Goal: Task Accomplishment & Management: Complete application form

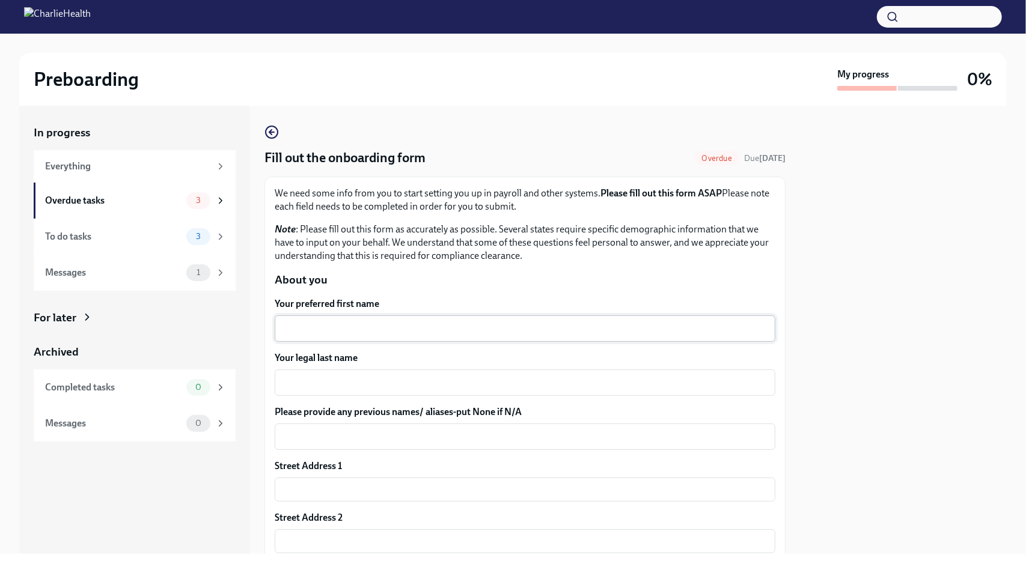
click at [304, 328] on textarea "Your preferred first name" at bounding box center [525, 329] width 486 height 14
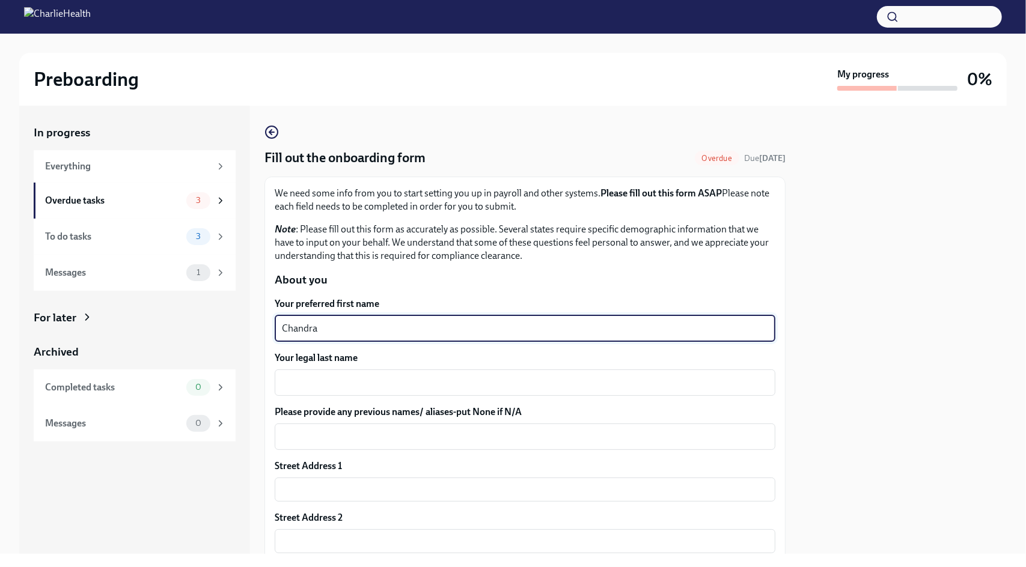
type textarea "Chandra"
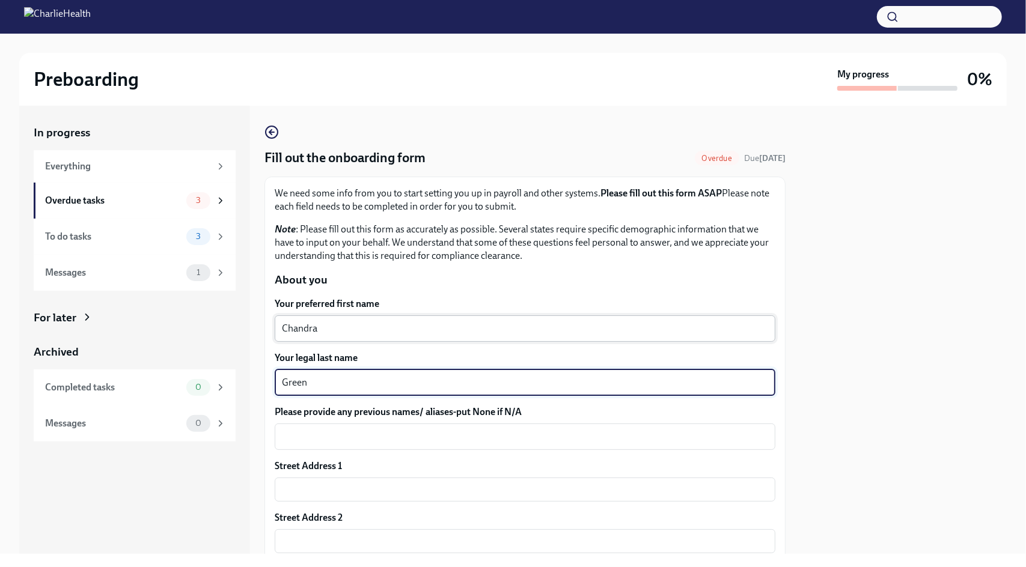
type textarea "Green"
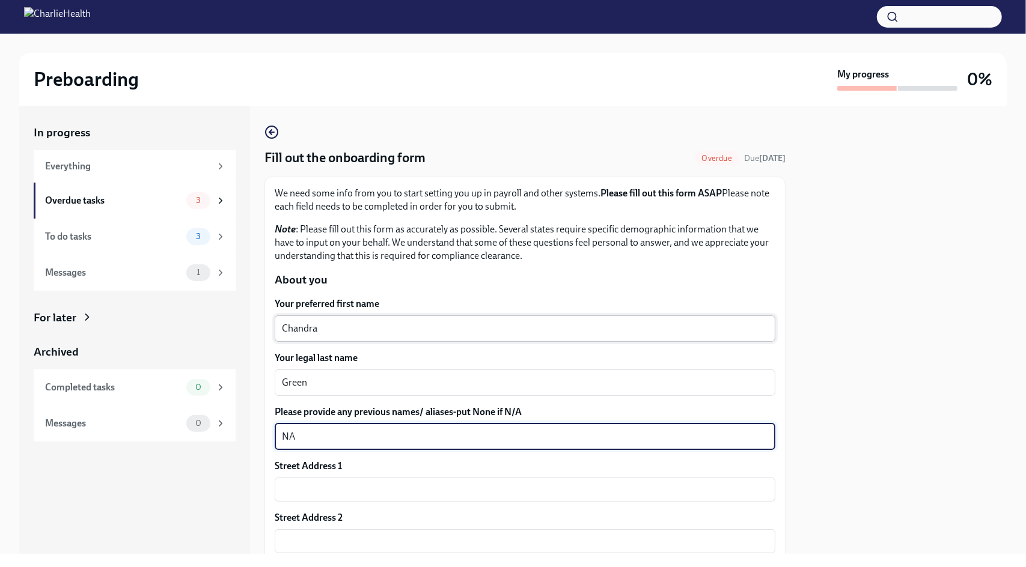
type textarea "NA"
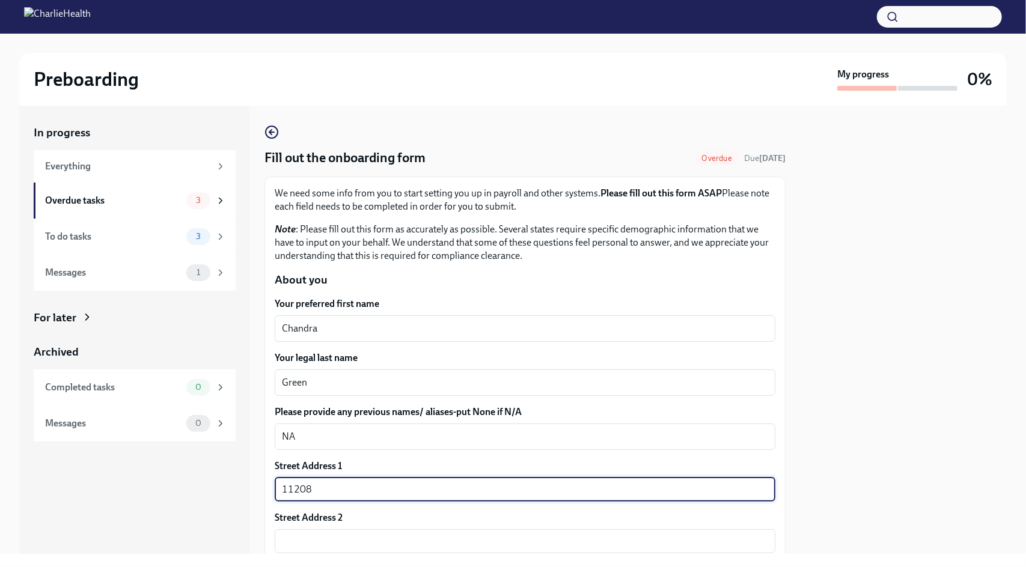
type input "[STREET_ADDRESS][US_STATE]"
type input "Apt 5300"
type input "66109"
type input "[US_STATE][GEOGRAPHIC_DATA]"
type input "KS"
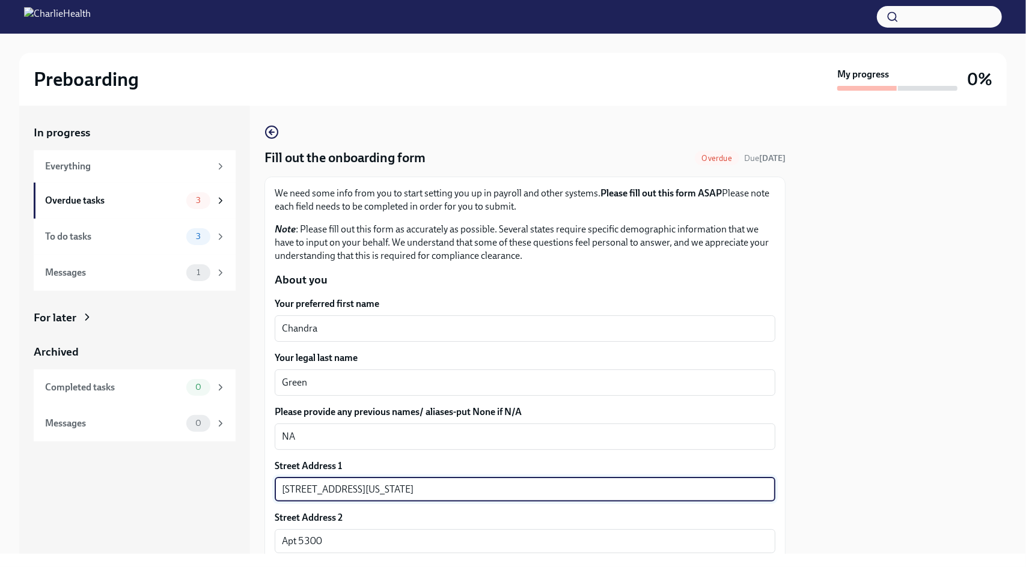
type input "US"
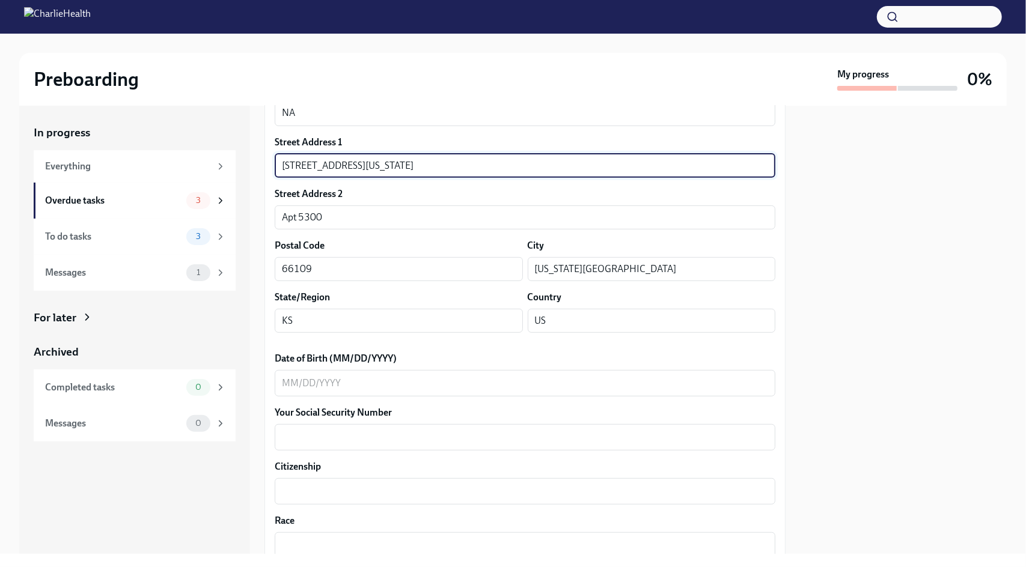
scroll to position [328, 0]
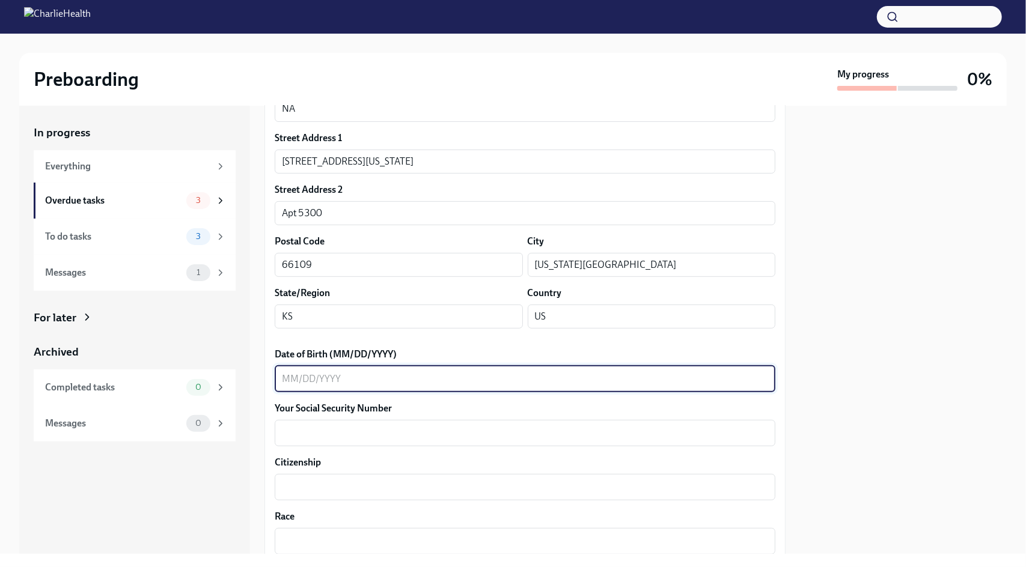
click at [380, 379] on textarea "Date of Birth (MM/DD/YYYY)" at bounding box center [525, 379] width 486 height 14
type textarea "[DATE]"
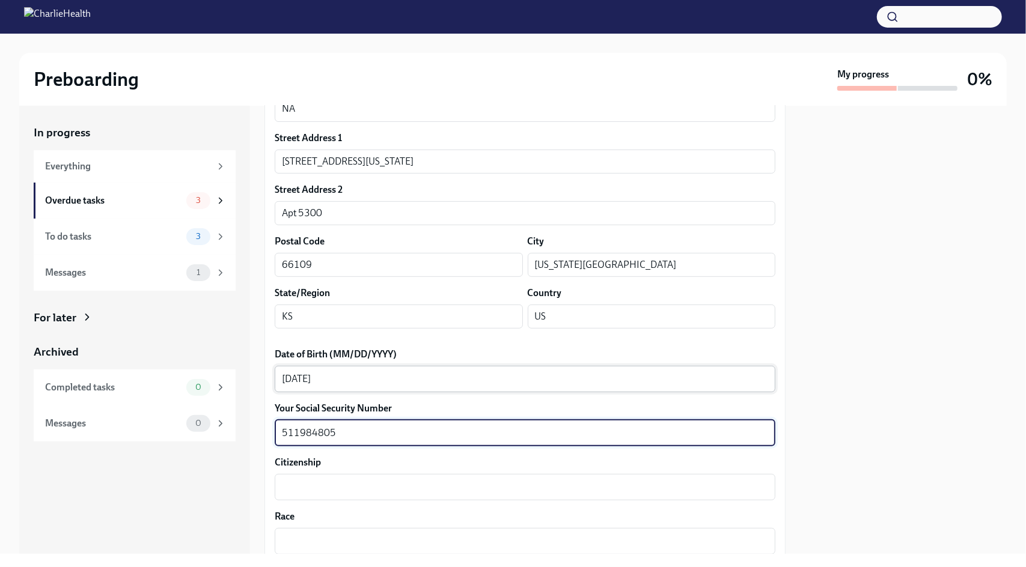
type textarea "511984805"
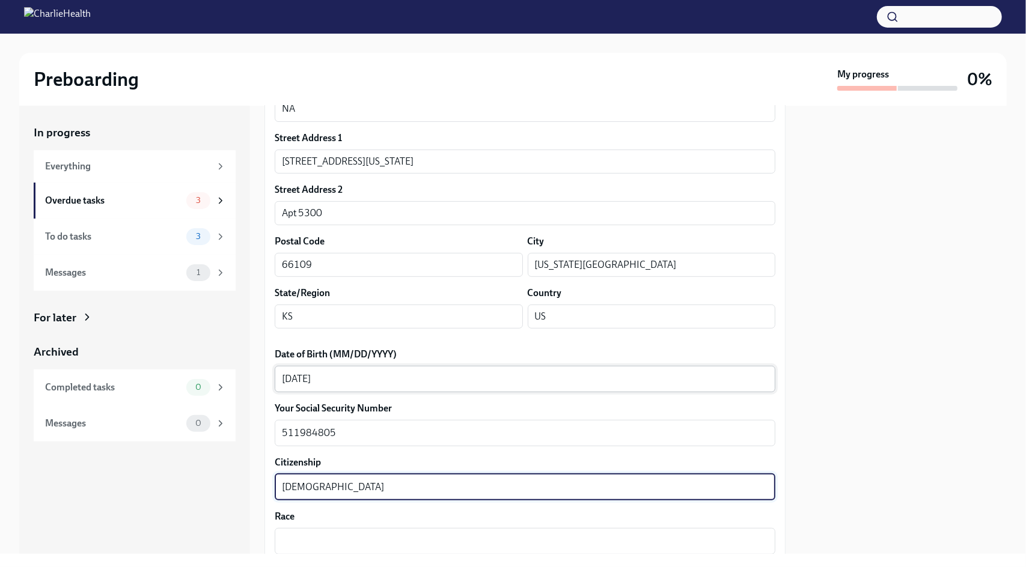
type textarea "[DEMOGRAPHIC_DATA]"
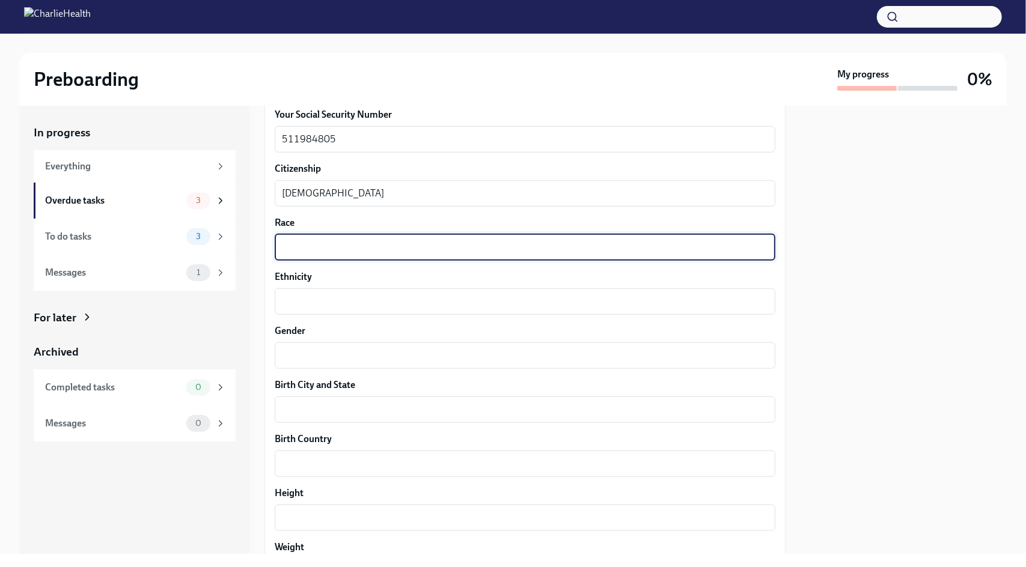
scroll to position [618, 0]
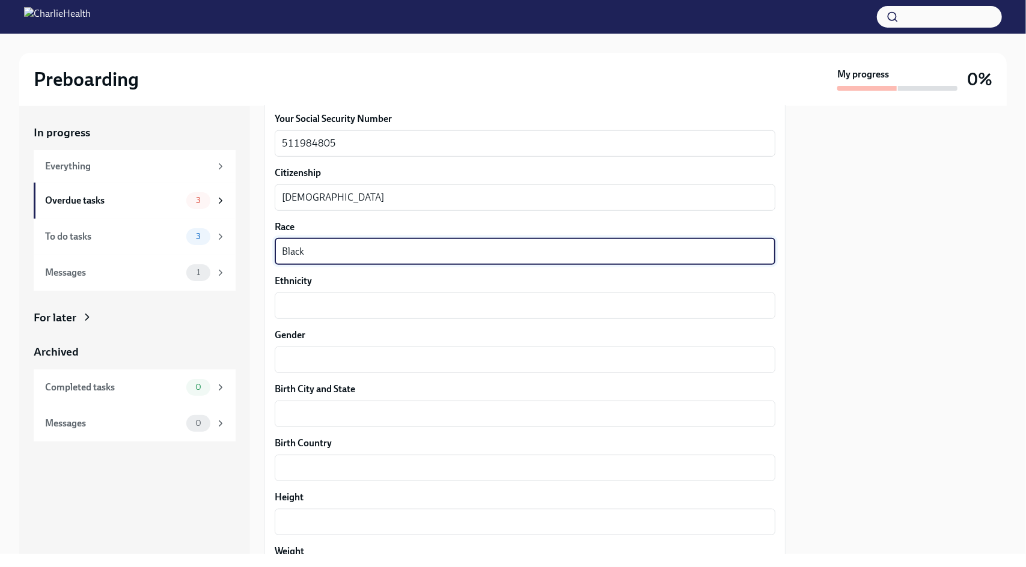
type textarea "Black"
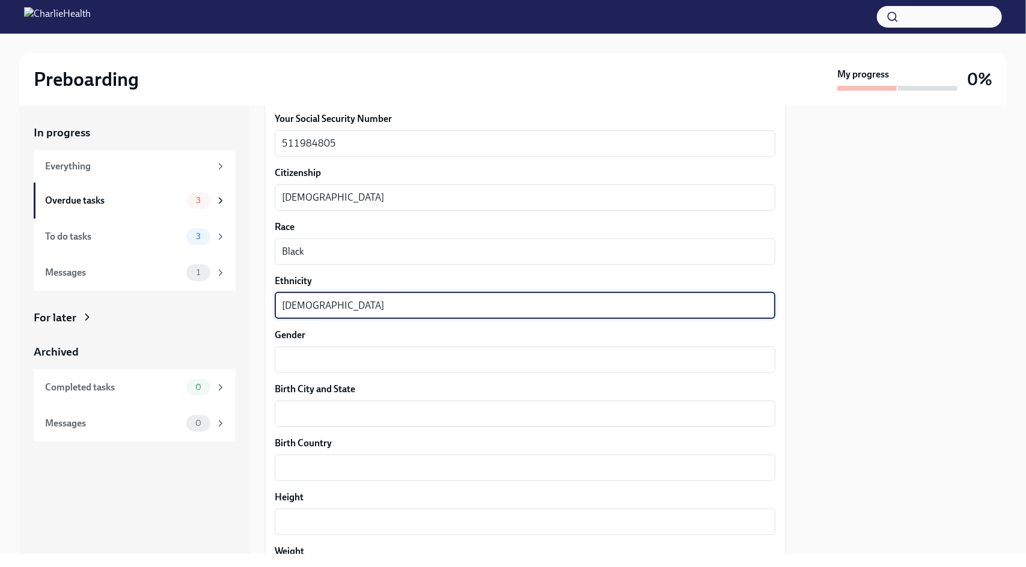
type textarea "[DEMOGRAPHIC_DATA]"
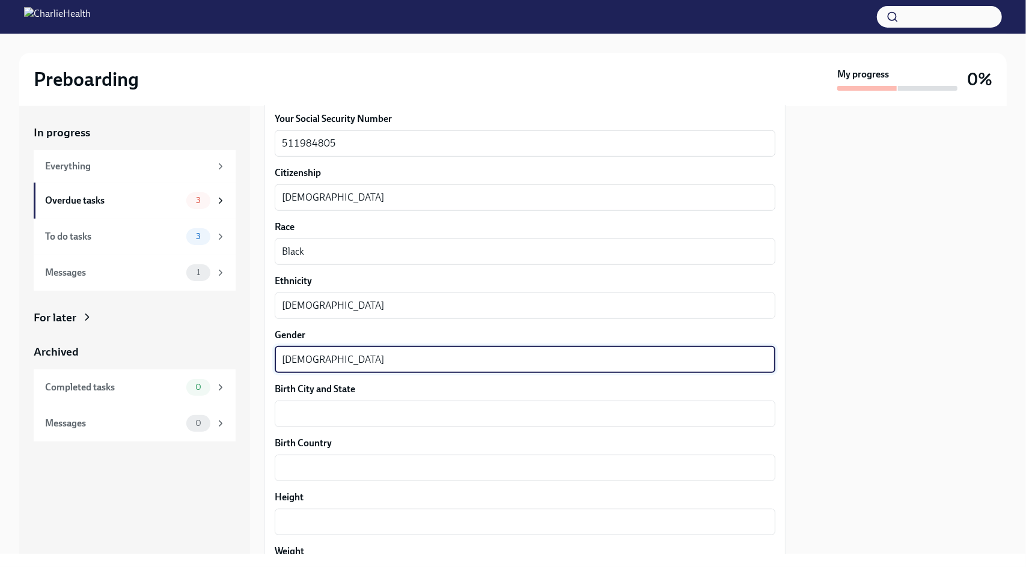
type textarea "[DEMOGRAPHIC_DATA]"
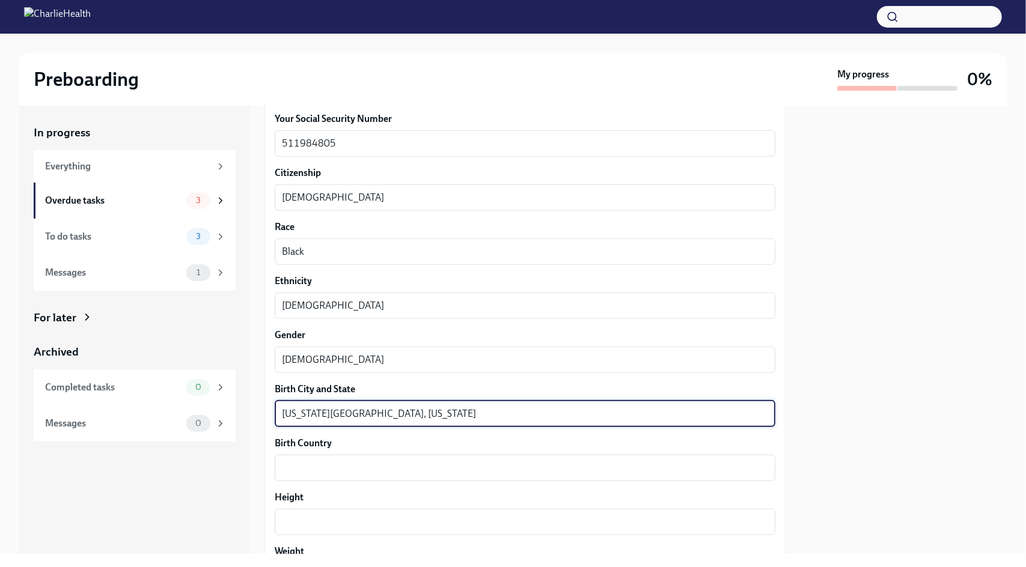
type textarea "[US_STATE][GEOGRAPHIC_DATA], [US_STATE]"
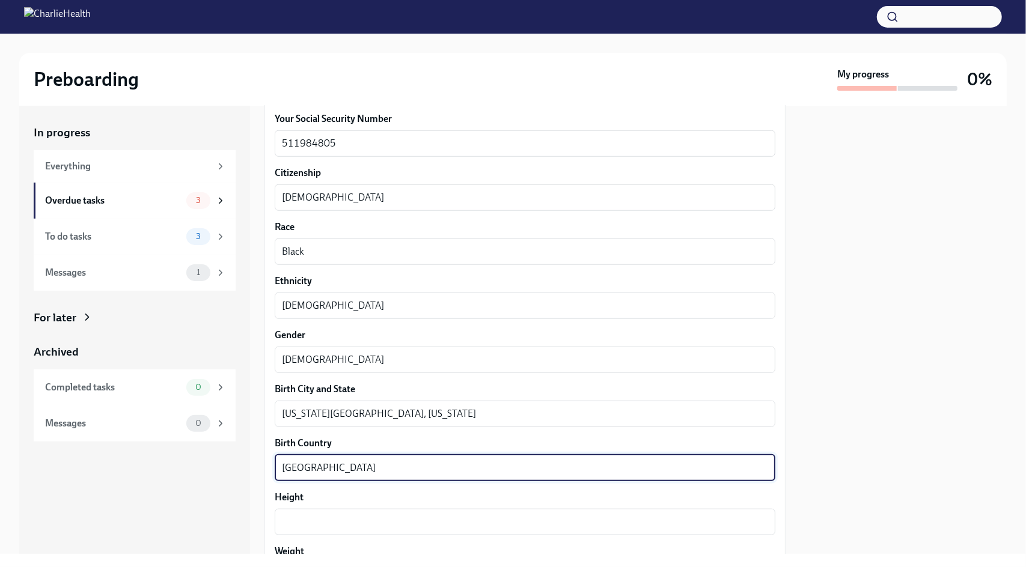
type textarea "[GEOGRAPHIC_DATA]"
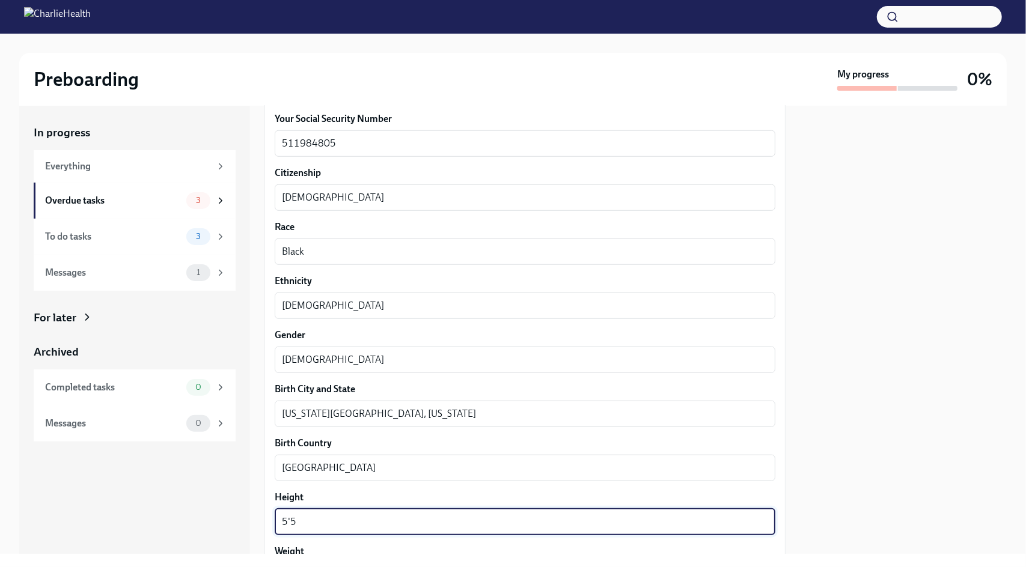
type textarea "5'5"
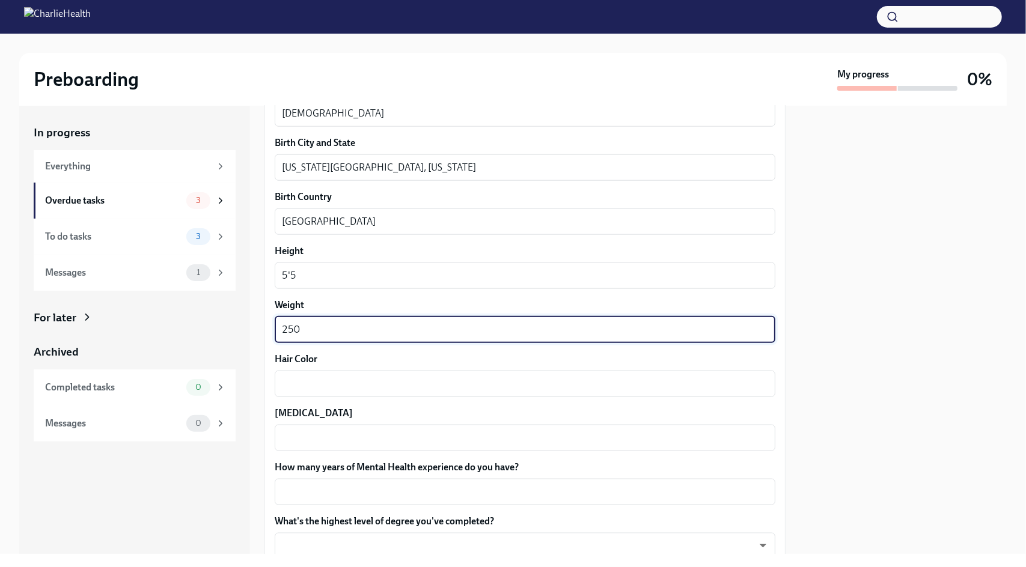
type textarea "250"
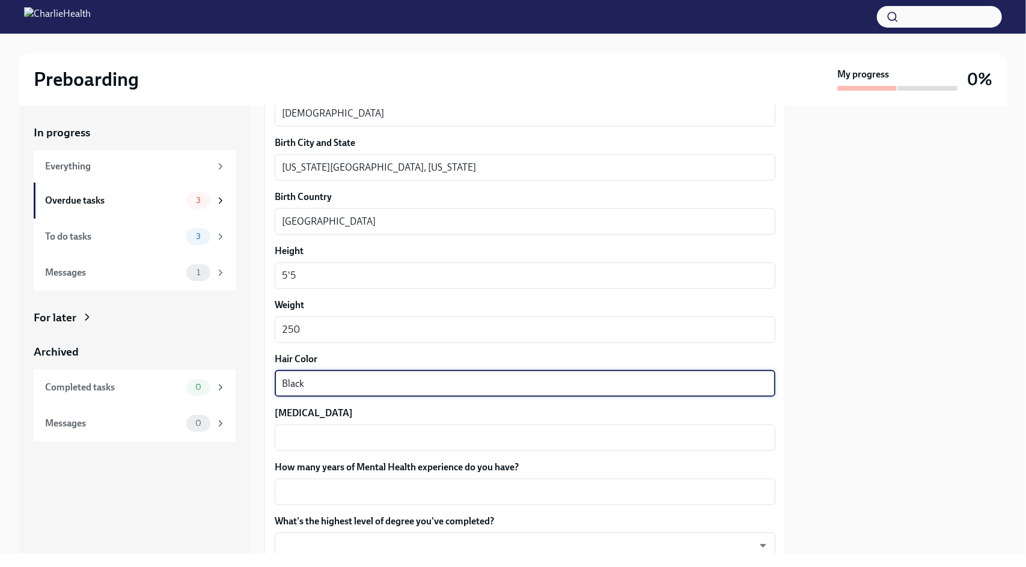
type textarea "Black"
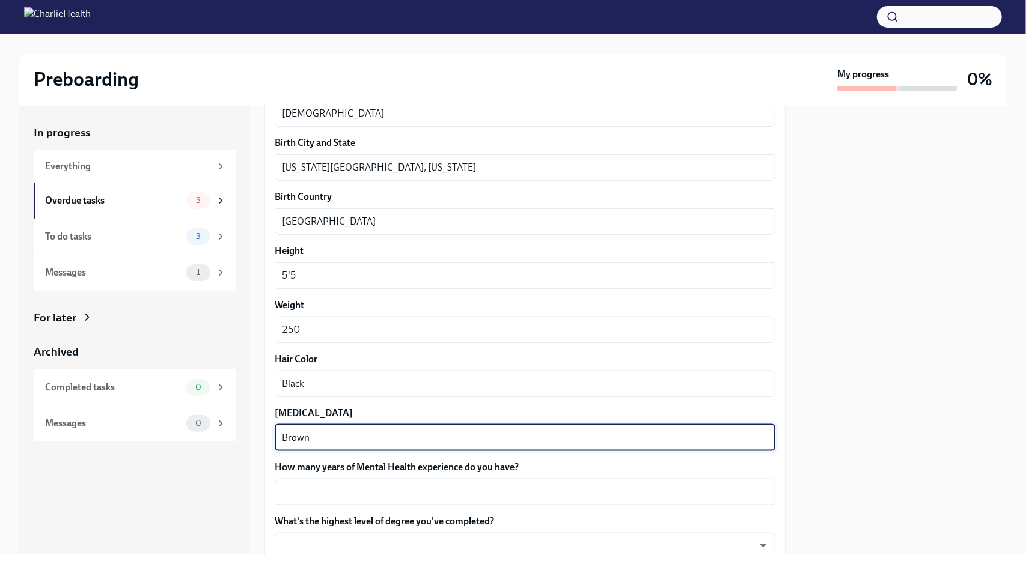
type textarea "Brown"
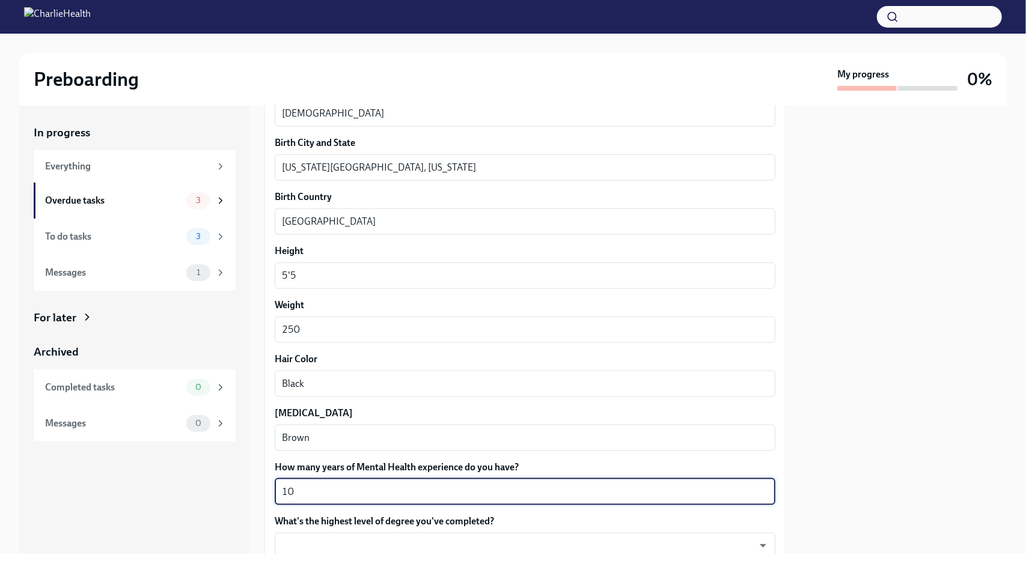
type textarea "10"
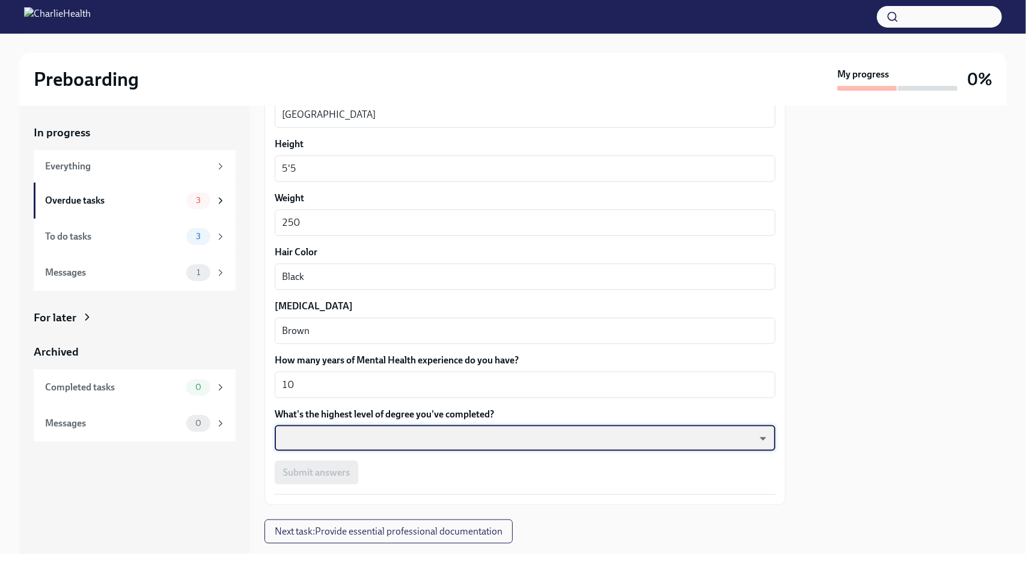
scroll to position [999, 0]
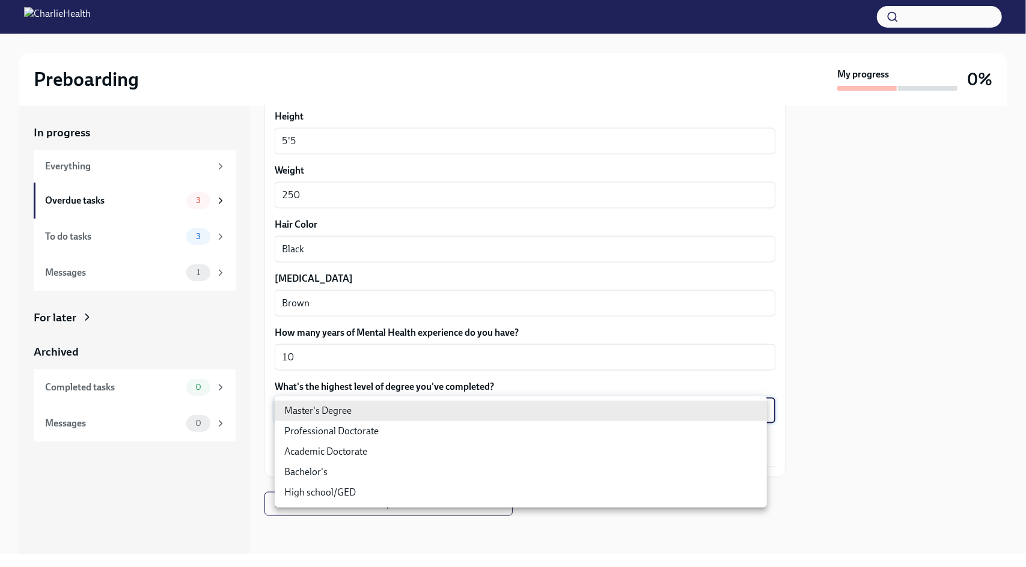
click at [755, 411] on body "Preboarding My progress 0% In progress Everything Overdue tasks 3 To do tasks 3…" at bounding box center [513, 283] width 1026 height 567
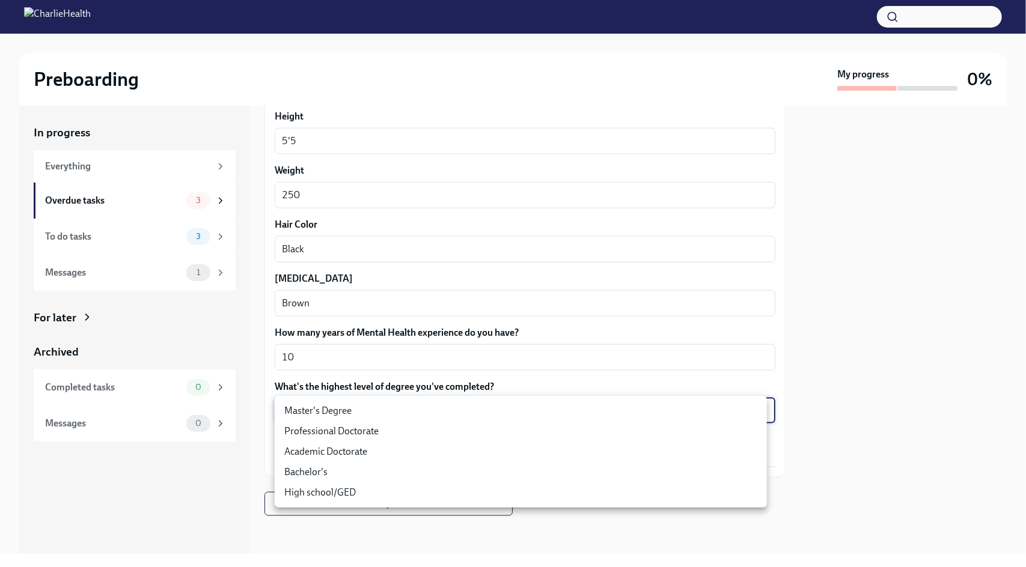
click at [677, 412] on li "Master's Degree" at bounding box center [521, 411] width 492 height 20
type input "2vBr-ghkD"
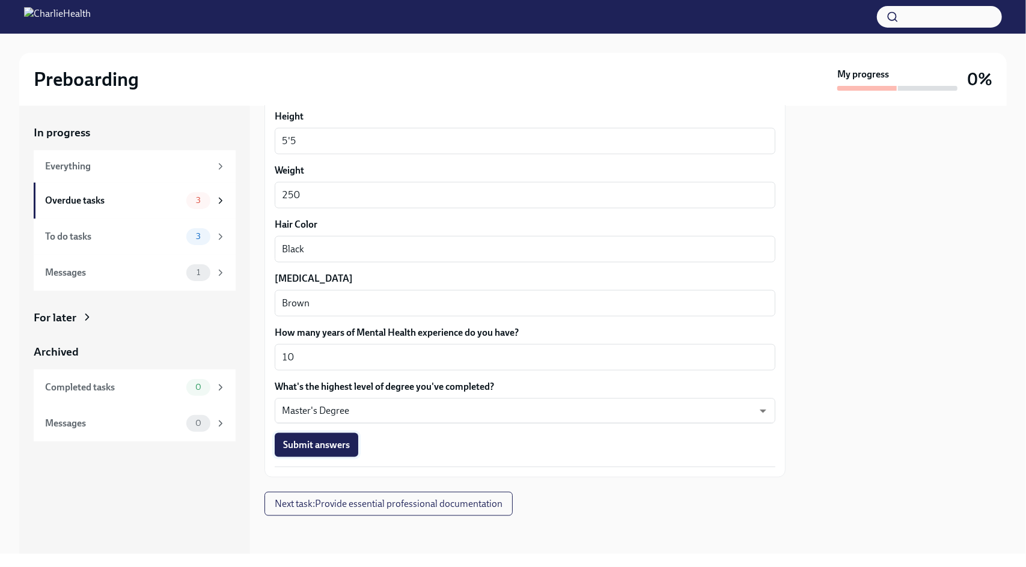
click at [313, 445] on span "Submit answers" at bounding box center [316, 445] width 67 height 12
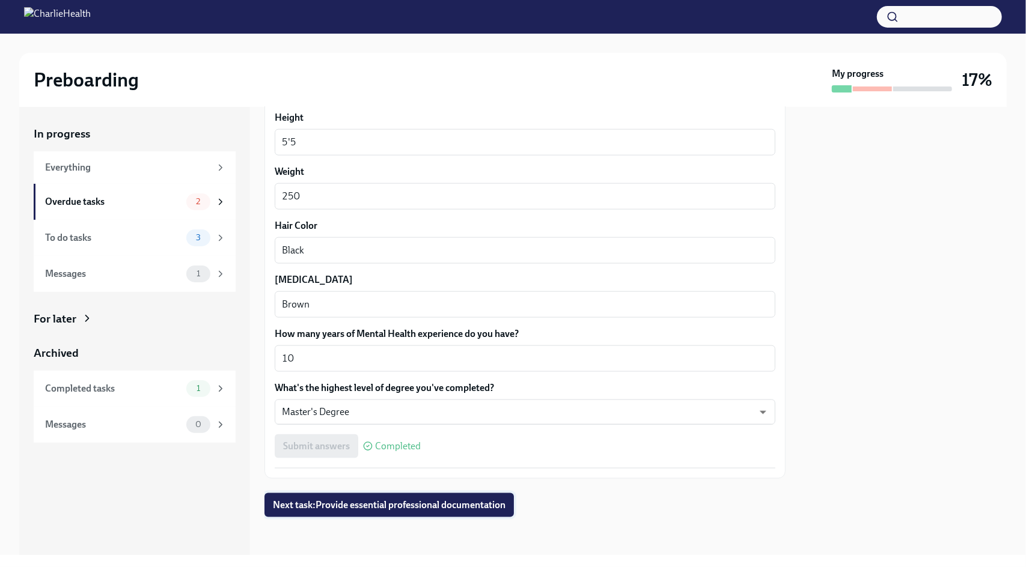
click at [436, 507] on span "Next task : Provide essential professional documentation" at bounding box center [389, 505] width 233 height 12
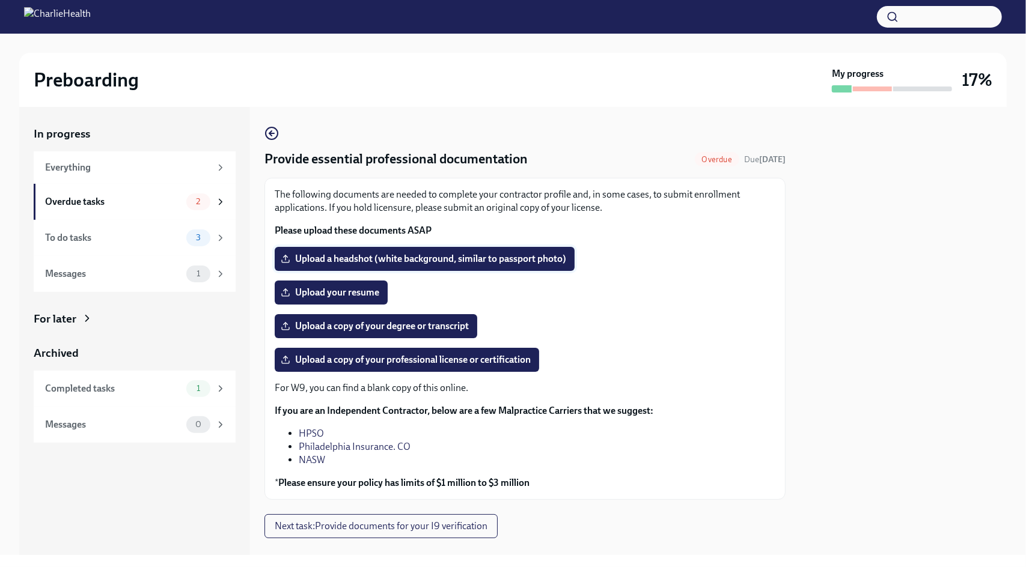
click at [392, 260] on span "Upload a headshot (white background, similar to passport photo)" at bounding box center [424, 259] width 283 height 12
click at [0, 0] on input "Upload a headshot (white background, similar to passport photo)" at bounding box center [0, 0] width 0 height 0
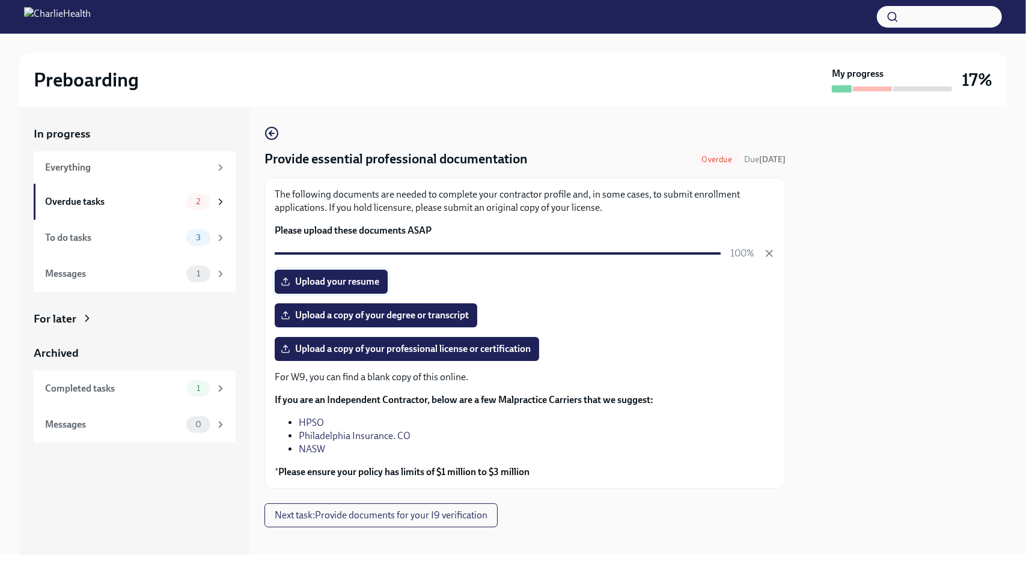
click at [338, 286] on span "Upload your resume" at bounding box center [331, 282] width 96 height 12
click at [0, 0] on input "Upload your resume" at bounding box center [0, 0] width 0 height 0
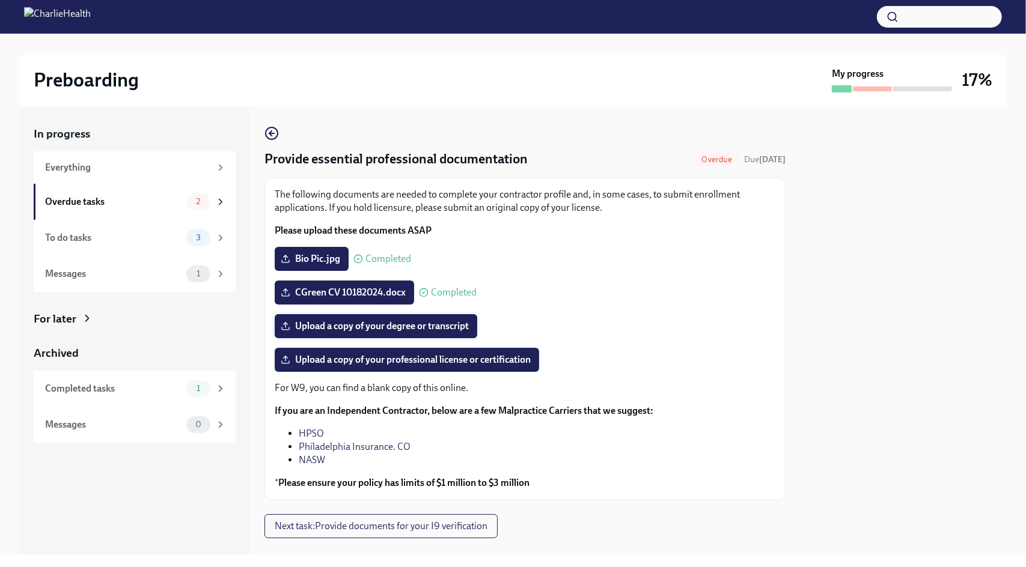
click at [384, 326] on span "Upload a copy of your degree or transcript" at bounding box center [376, 326] width 186 height 12
click at [0, 0] on input "Upload a copy of your degree or transcript" at bounding box center [0, 0] width 0 height 0
click at [370, 362] on span "Upload a copy of your professional license or certification" at bounding box center [407, 360] width 248 height 12
click at [0, 0] on input "Upload a copy of your professional license or certification" at bounding box center [0, 0] width 0 height 0
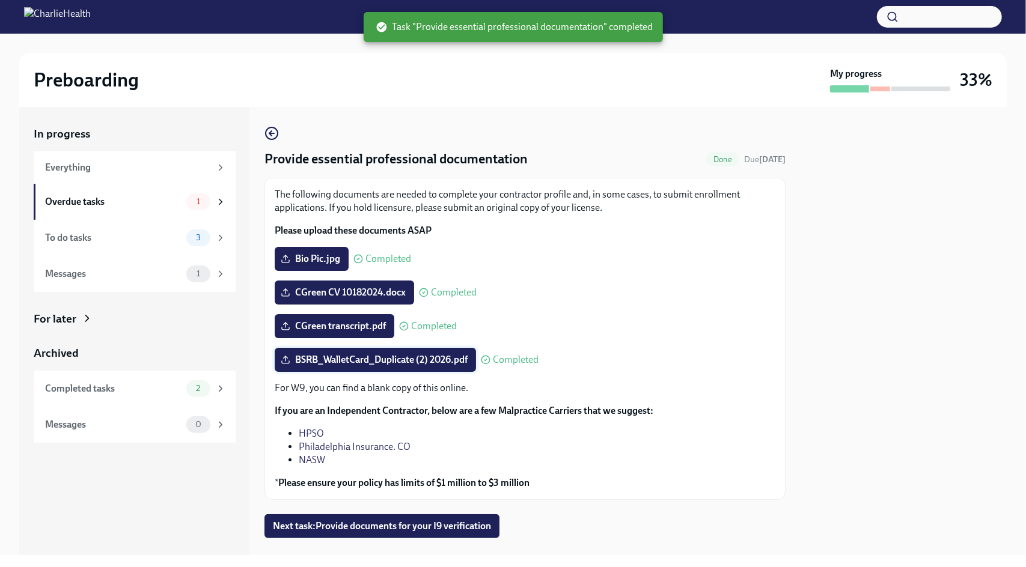
click at [352, 363] on span "BSRB_WalletCard_Duplicate (2) 2026.pdf" at bounding box center [375, 360] width 185 height 12
click at [0, 0] on input "BSRB_WalletCard_Duplicate (2) 2026.pdf" at bounding box center [0, 0] width 0 height 0
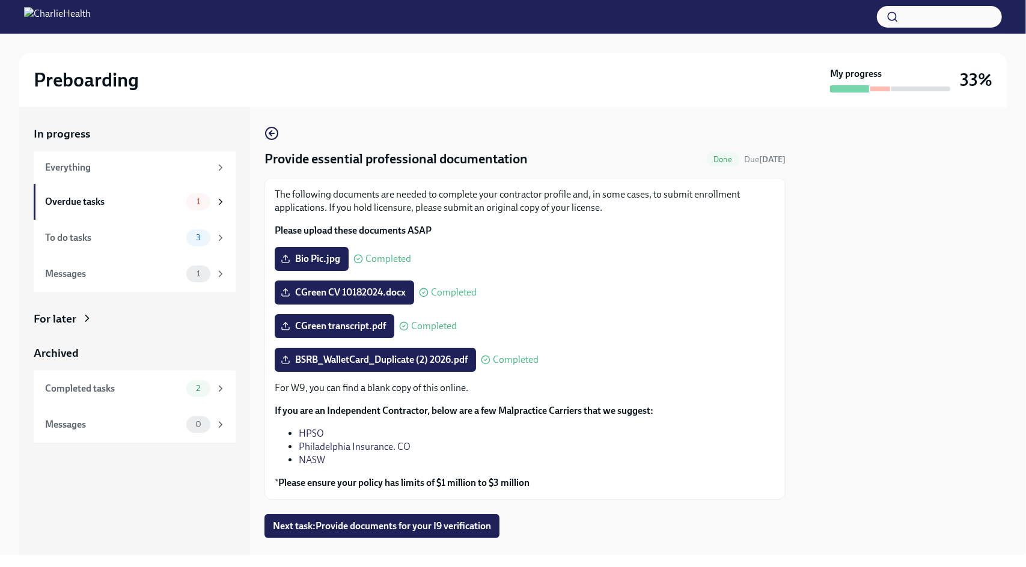
scroll to position [22, 0]
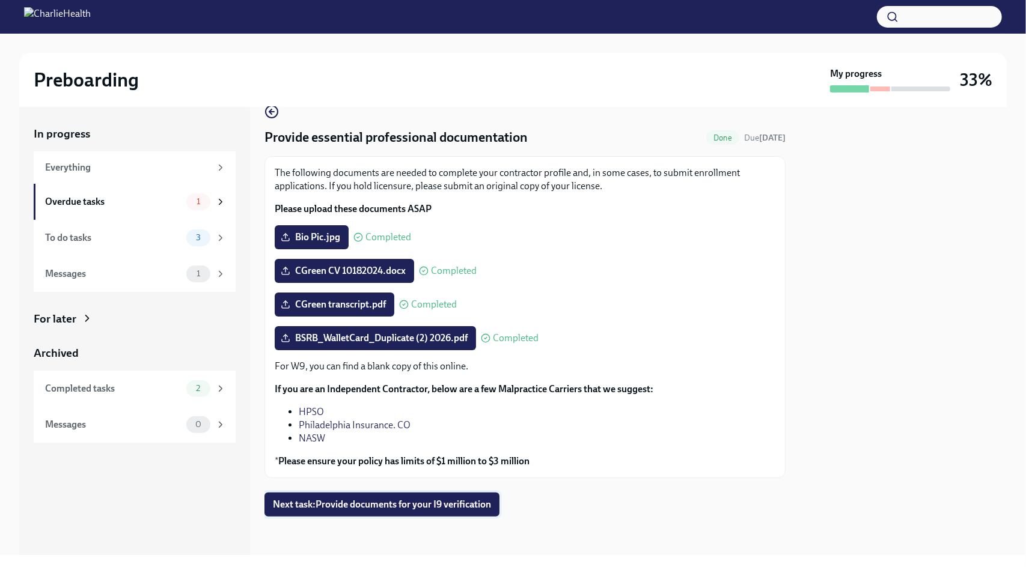
click at [373, 503] on span "Next task : Provide documents for your I9 verification" at bounding box center [382, 505] width 218 height 12
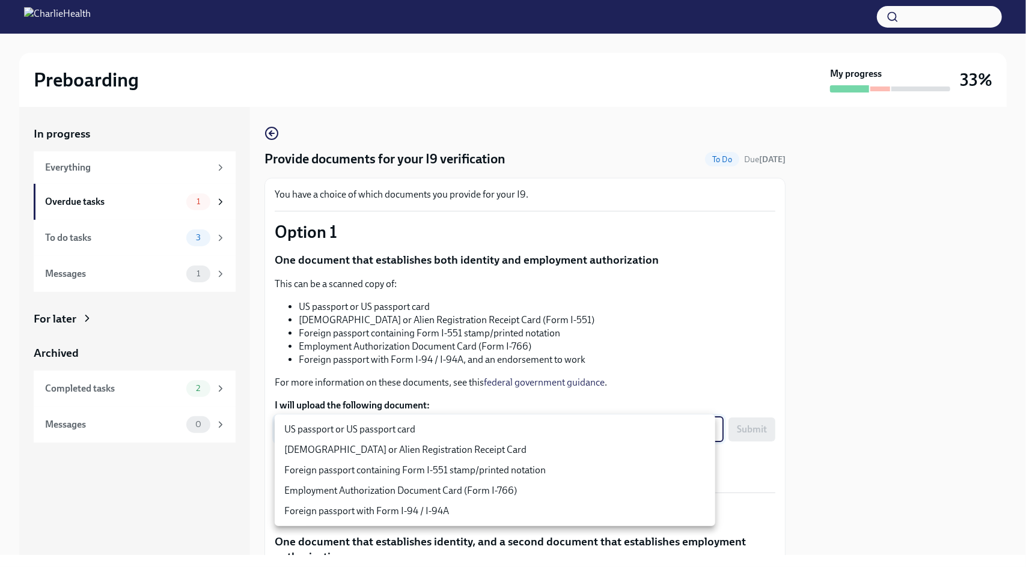
click at [346, 420] on body "Preboarding My progress 33% In progress Everything Overdue tasks 1 To do tasks …" at bounding box center [513, 283] width 1026 height 567
click at [357, 433] on li "US passport or US passport card" at bounding box center [495, 430] width 441 height 20
type input "KnYOjnC8x"
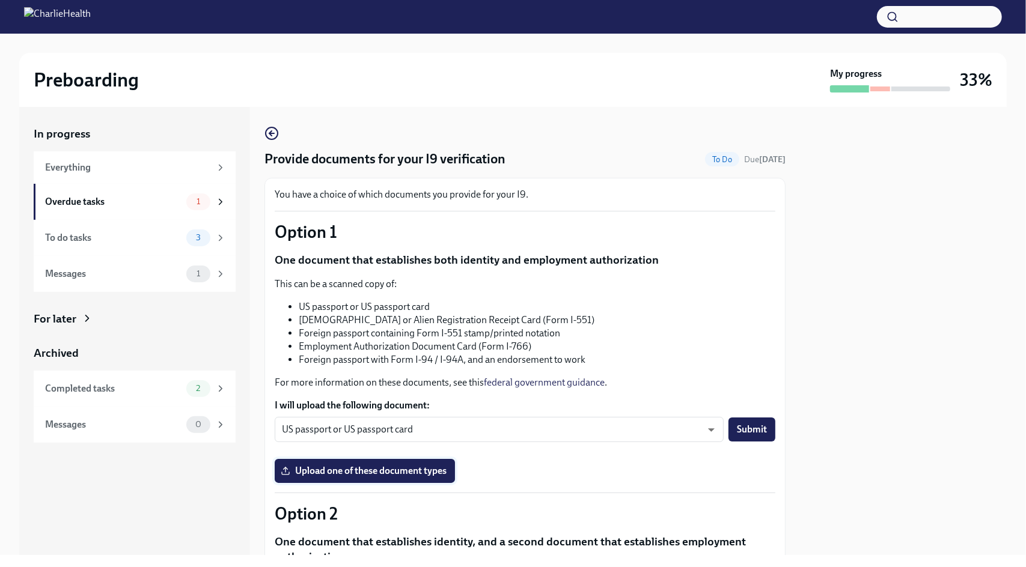
click at [341, 477] on label "Upload one of these document types" at bounding box center [365, 471] width 180 height 24
click at [0, 0] on input "Upload one of these document types" at bounding box center [0, 0] width 0 height 0
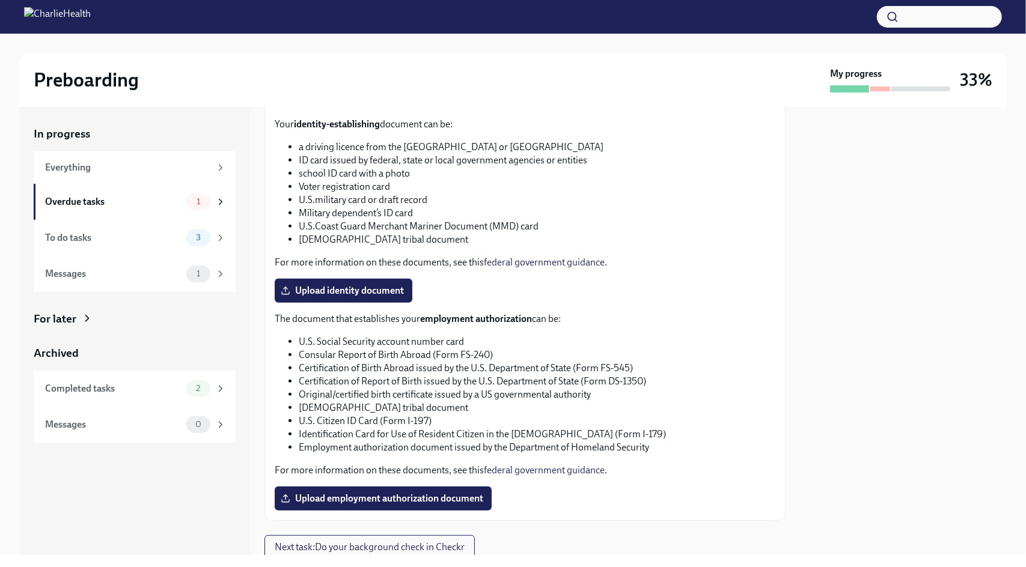
scroll to position [499, 0]
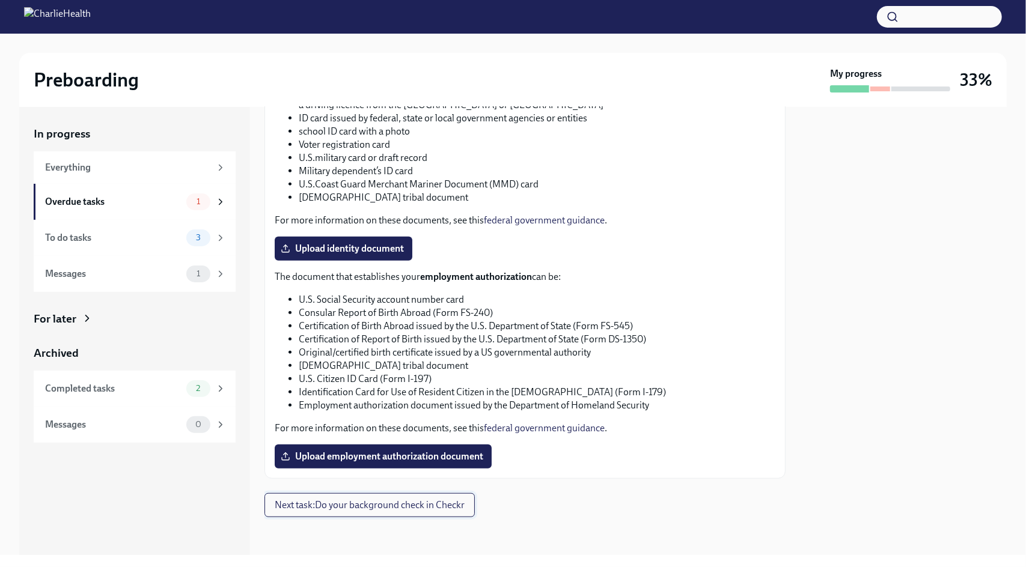
click at [379, 504] on span "Next task : Do your background check in Checkr" at bounding box center [370, 505] width 190 height 12
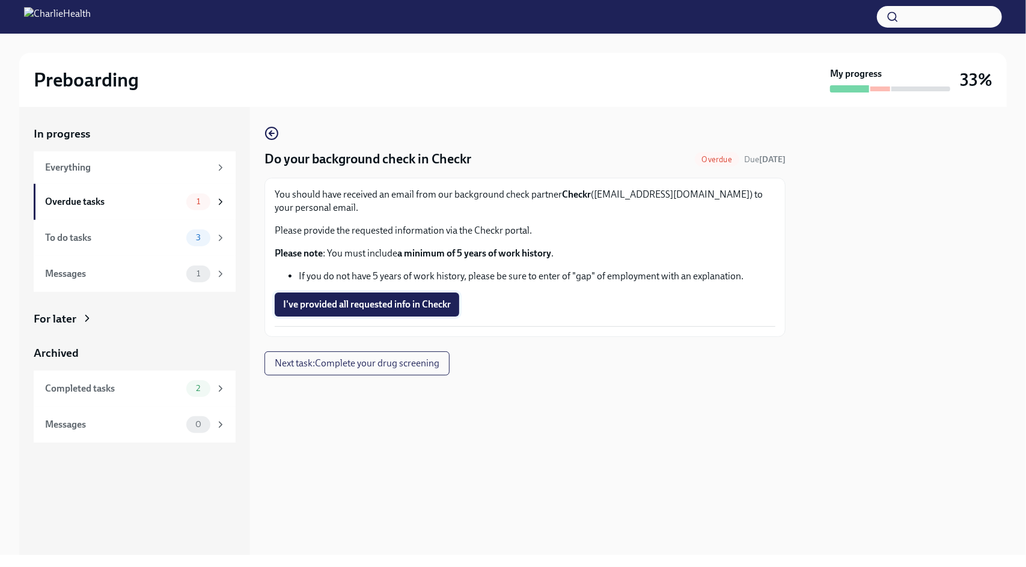
click at [382, 311] on span "I've provided all requested info in Checkr" at bounding box center [367, 305] width 168 height 12
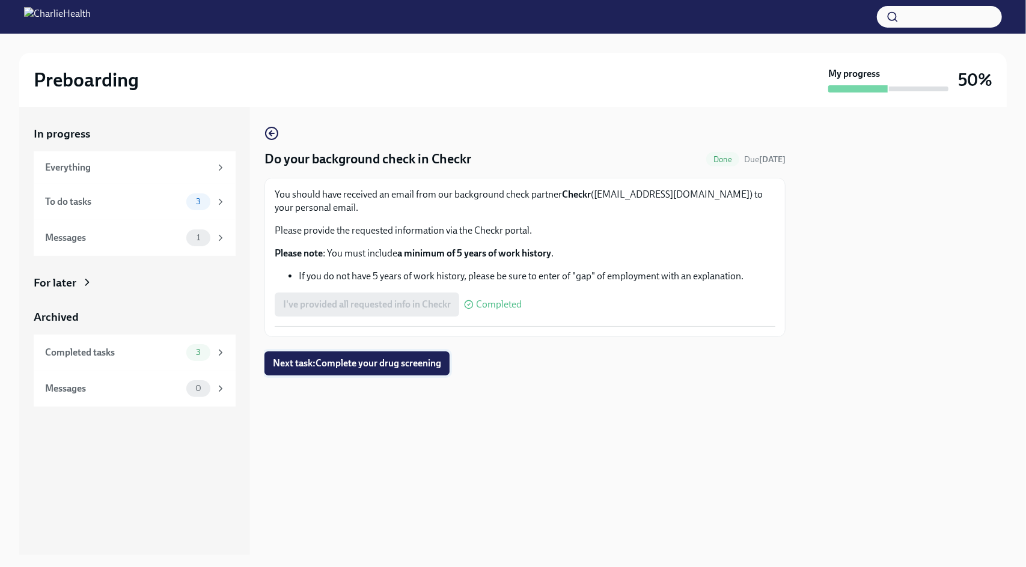
click at [356, 368] on span "Next task : Complete your drug screening" at bounding box center [357, 364] width 168 height 12
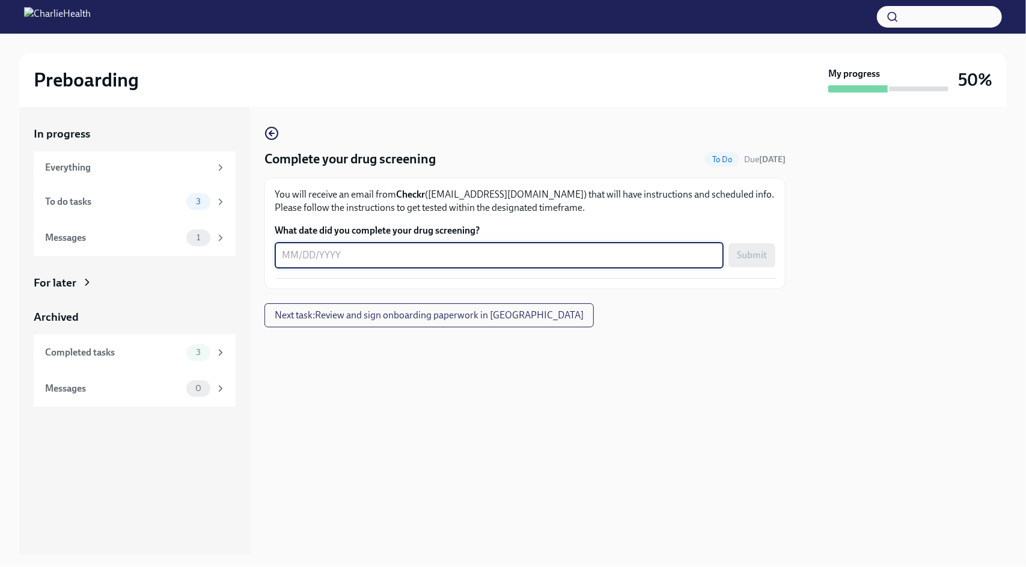
click at [316, 253] on textarea "What date did you complete your drug screening?" at bounding box center [499, 255] width 435 height 14
type textarea "[DATE]"
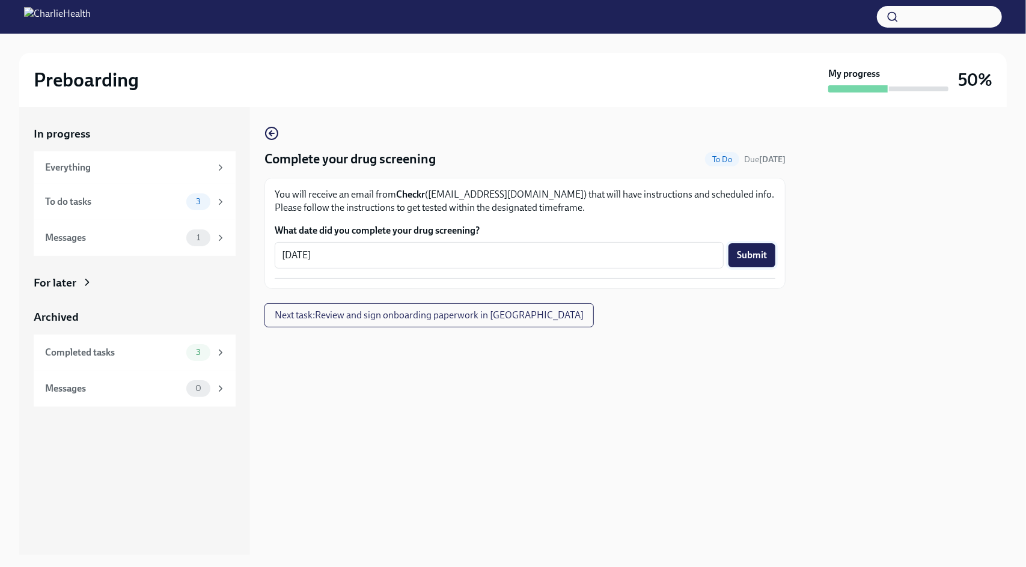
click at [758, 252] on span "Submit" at bounding box center [752, 255] width 30 height 12
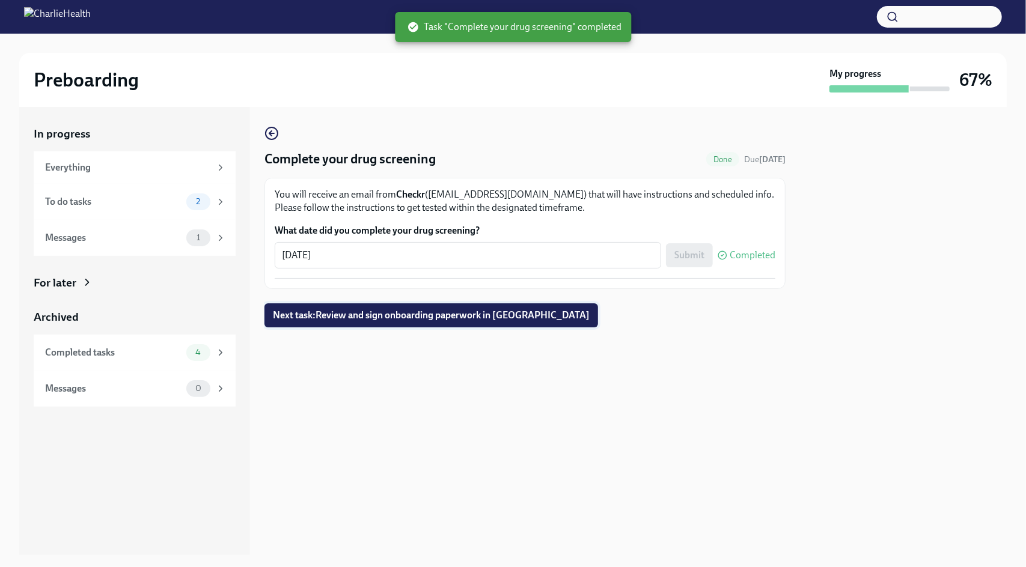
click at [434, 317] on span "Next task : Review and sign onboarding paperwork in [GEOGRAPHIC_DATA]" at bounding box center [431, 316] width 317 height 12
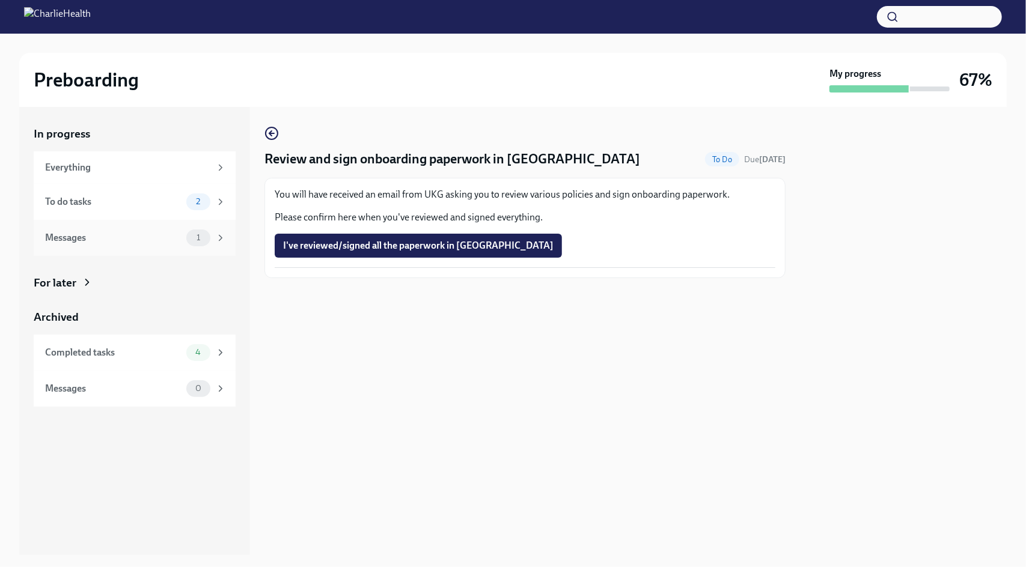
click at [201, 242] on span "1" at bounding box center [198, 237] width 18 height 9
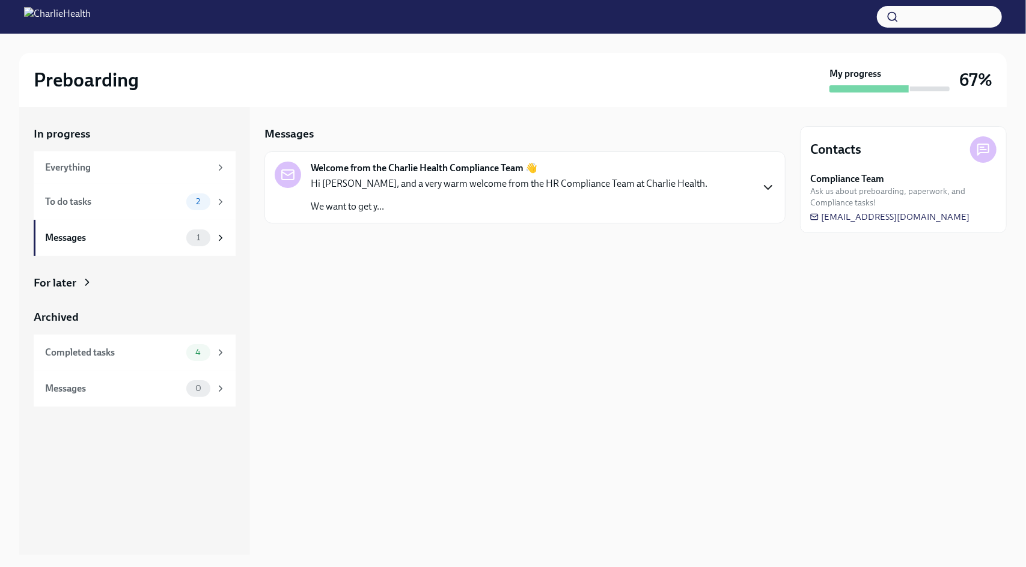
click at [772, 186] on icon "button" at bounding box center [768, 188] width 7 height 4
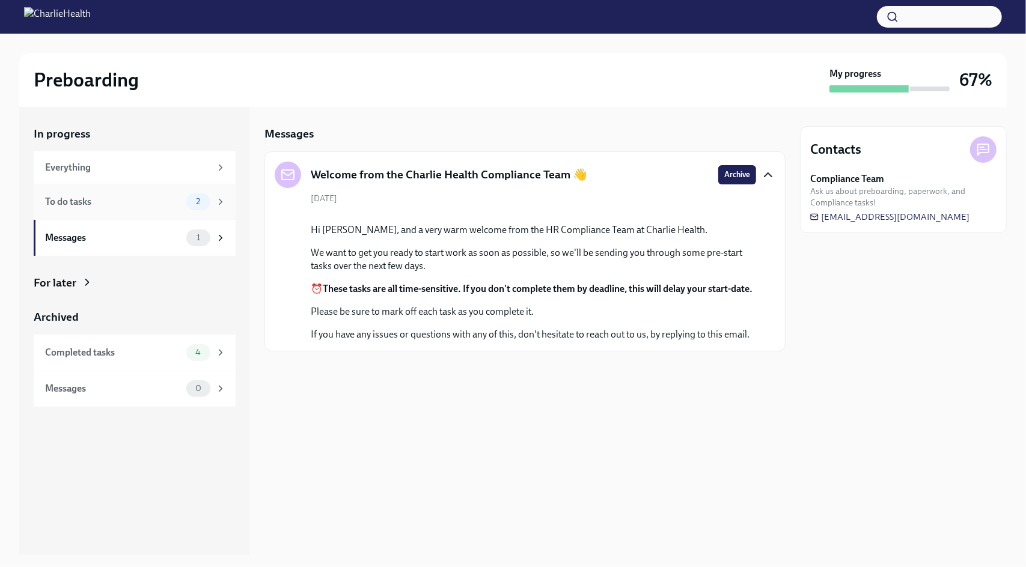
click at [125, 210] on div "To do tasks 2" at bounding box center [135, 202] width 202 height 36
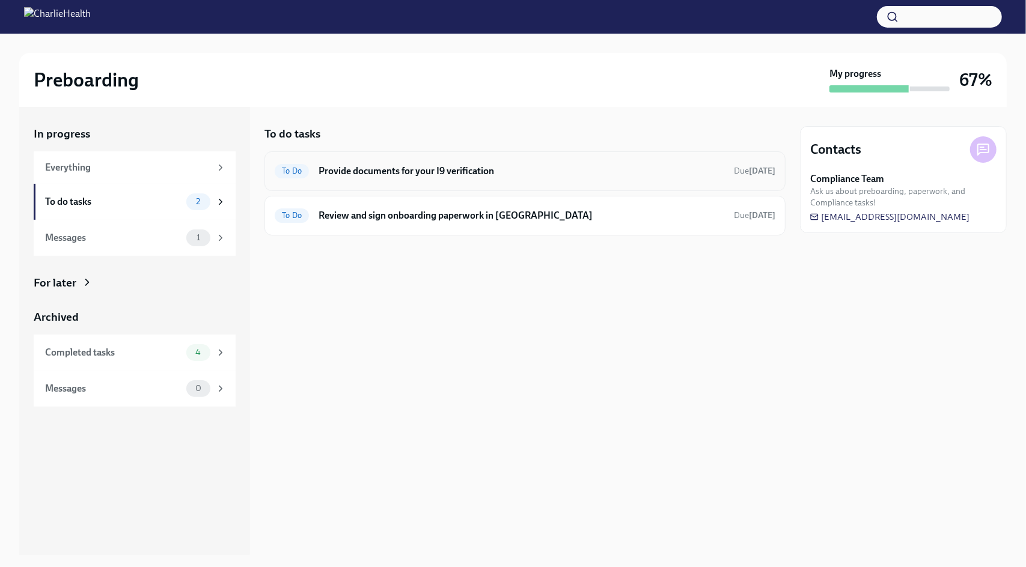
click at [406, 171] on h6 "Provide documents for your I9 verification" at bounding box center [522, 171] width 406 height 13
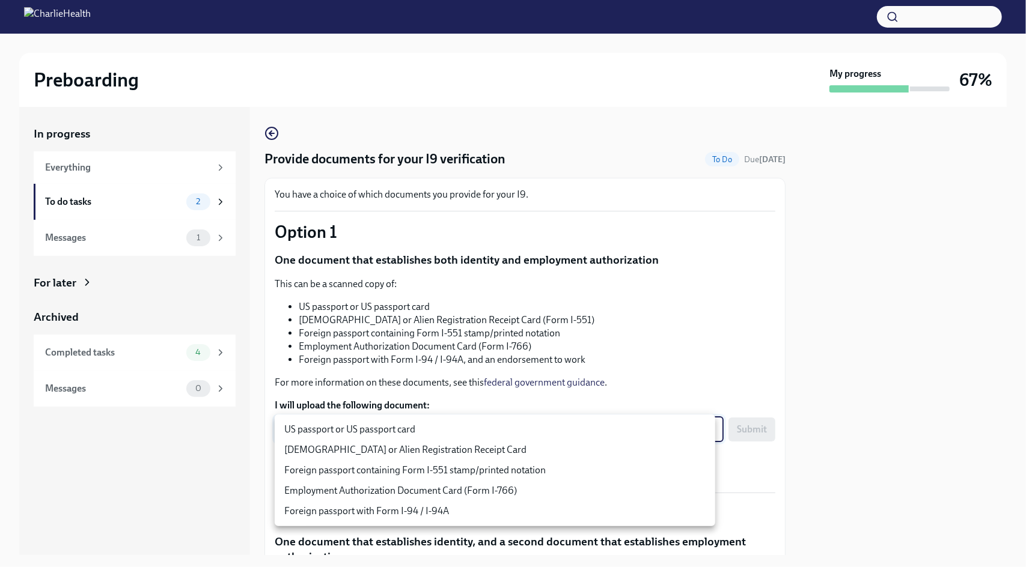
click at [704, 432] on body "Preboarding My progress 67% In progress Everything To do tasks 2 Messages 1 For…" at bounding box center [513, 283] width 1026 height 567
click at [578, 430] on li "US passport or US passport card" at bounding box center [495, 430] width 441 height 20
type input "KnYOjnC8x"
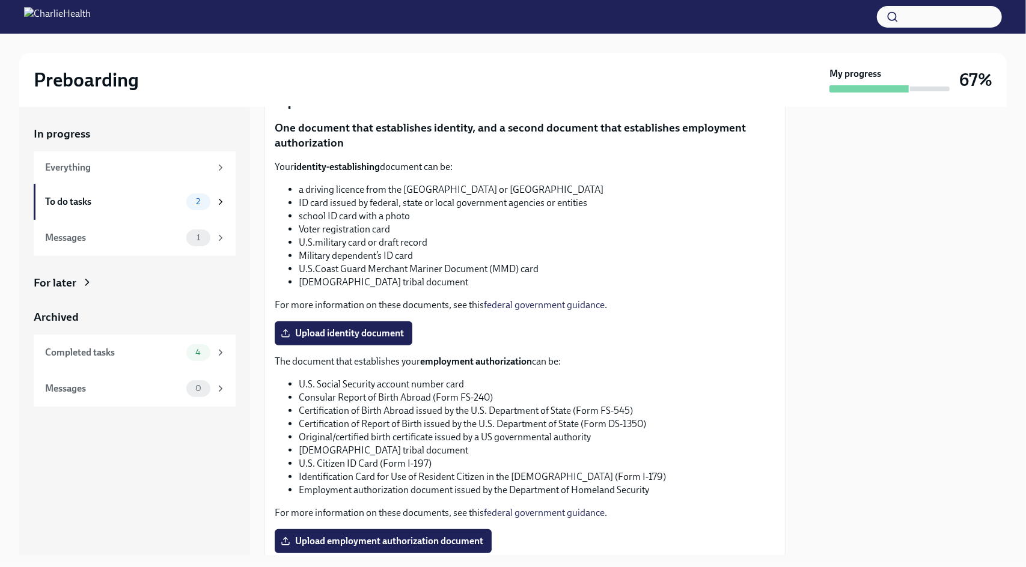
scroll to position [412, 0]
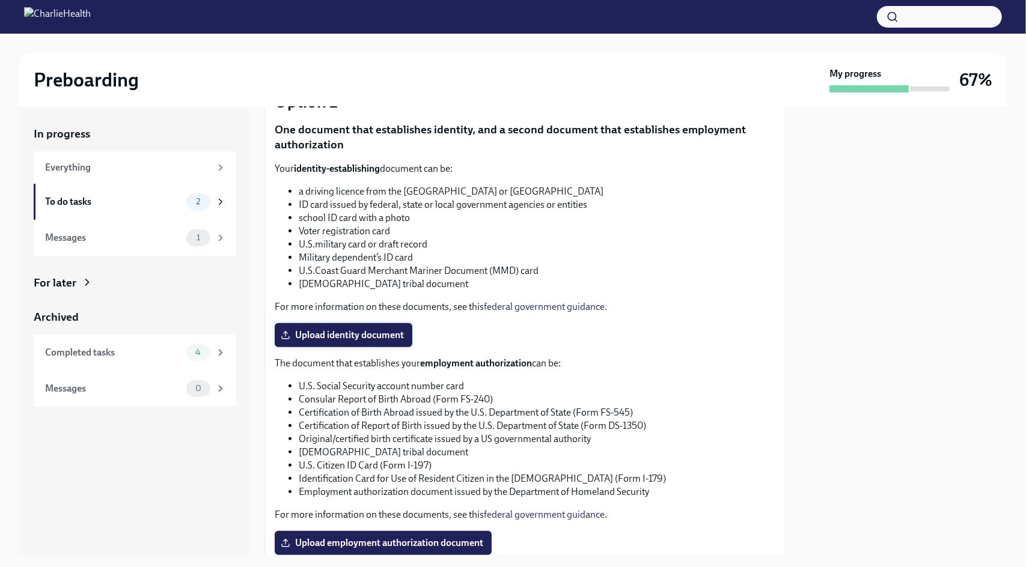
click at [326, 341] on span "Upload identity document" at bounding box center [343, 335] width 121 height 12
click at [0, 0] on input "Upload identity document" at bounding box center [0, 0] width 0 height 0
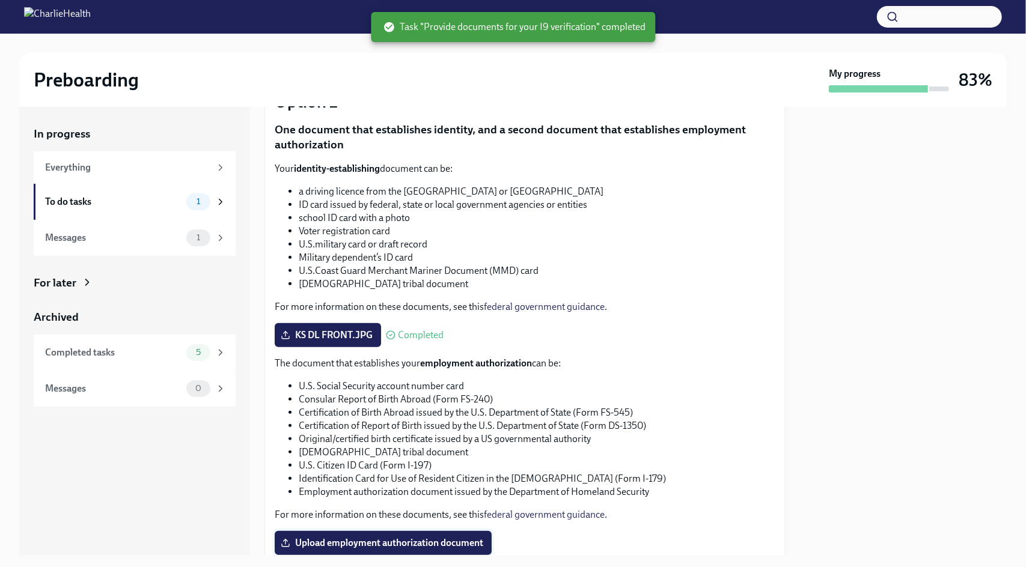
click at [350, 543] on span "Upload employment authorization document" at bounding box center [383, 543] width 200 height 12
click at [0, 0] on input "Upload employment authorization document" at bounding box center [0, 0] width 0 height 0
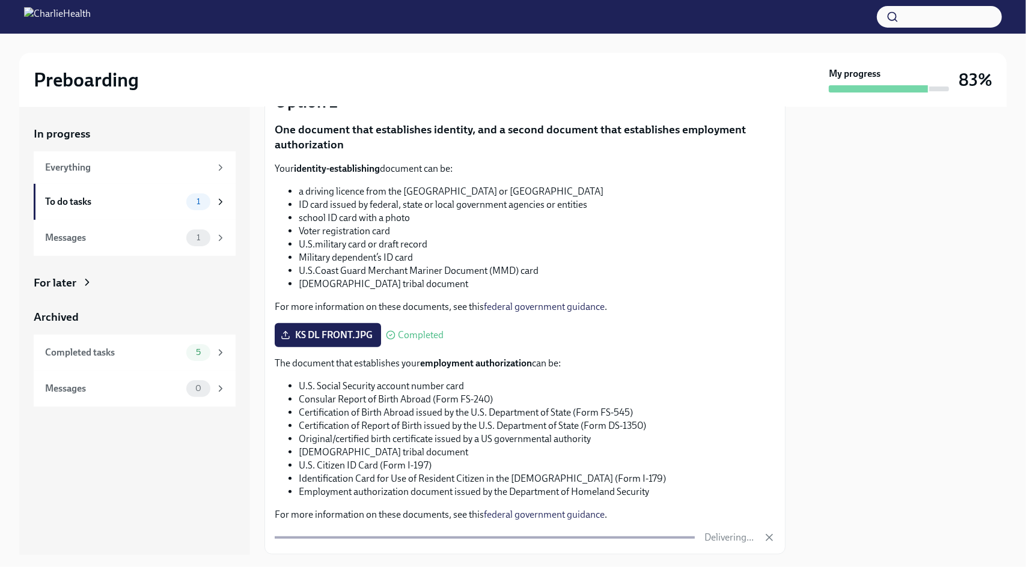
scroll to position [489, 0]
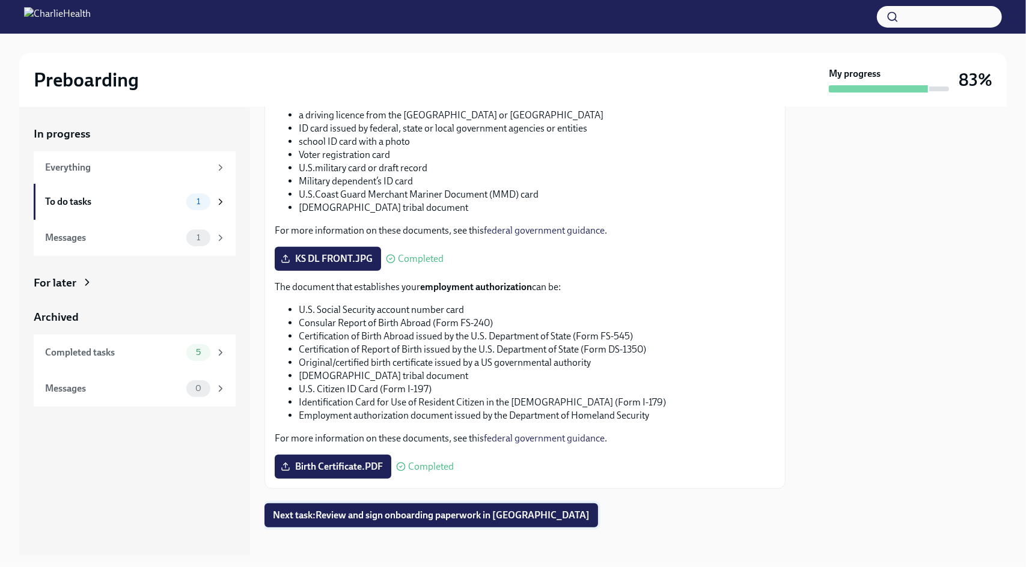
click at [358, 515] on span "Next task : Review and sign onboarding paperwork in [GEOGRAPHIC_DATA]" at bounding box center [431, 516] width 317 height 12
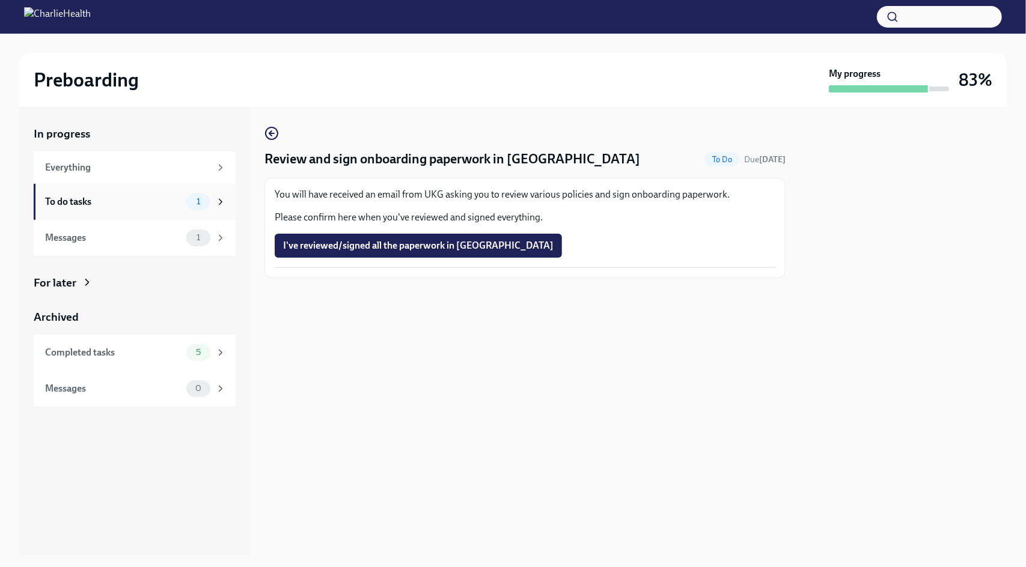
click at [136, 207] on div "To do tasks" at bounding box center [113, 201] width 136 height 13
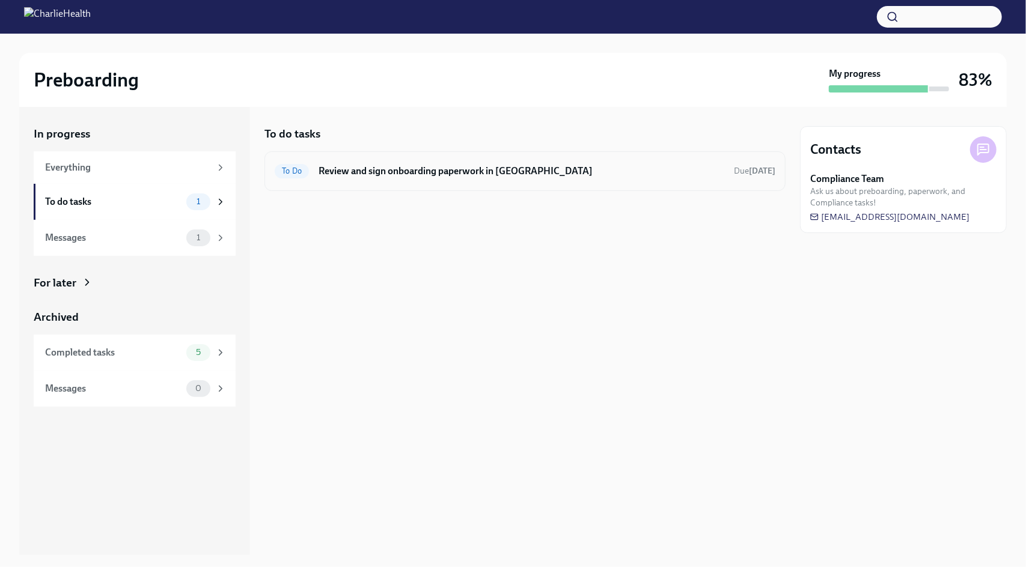
click at [411, 169] on h6 "Review and sign onboarding paperwork in [GEOGRAPHIC_DATA]" at bounding box center [522, 171] width 406 height 13
